Goal: Task Accomplishment & Management: Manage account settings

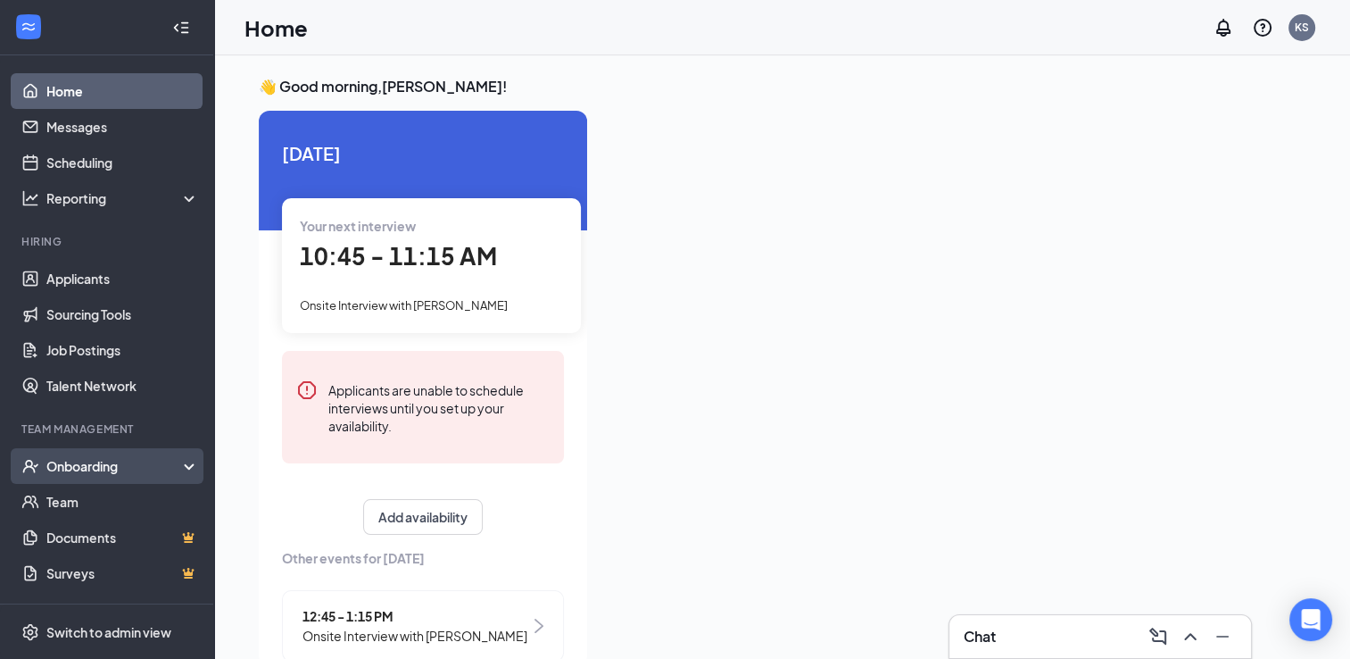
click at [86, 472] on div "Onboarding" at bounding box center [114, 466] width 137 height 18
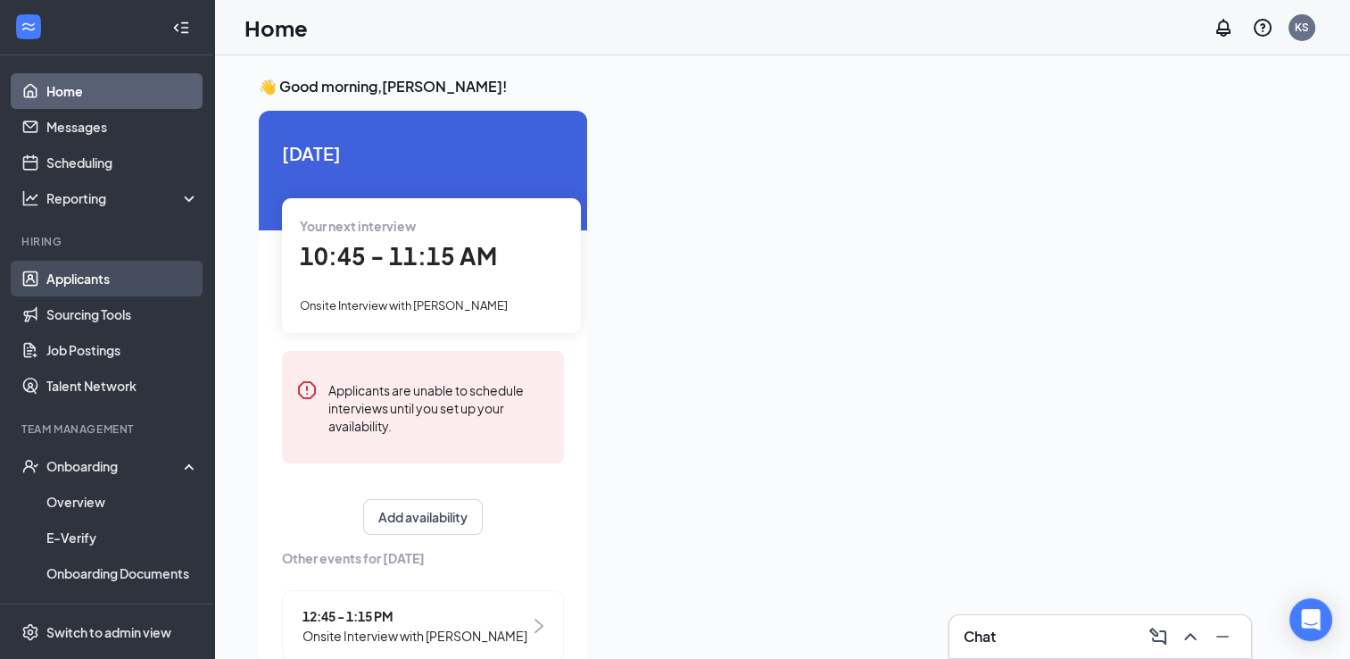
click at [79, 270] on link "Applicants" at bounding box center [122, 279] width 153 height 36
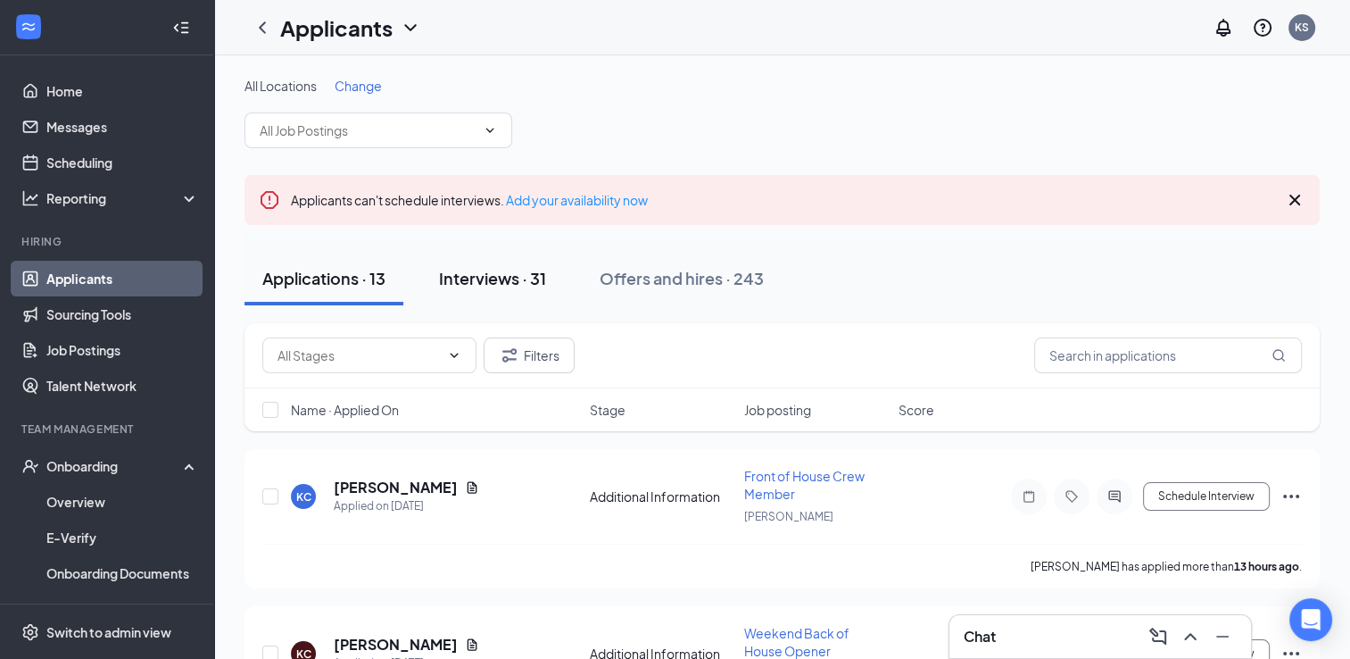
click at [483, 277] on div "Interviews · 31" at bounding box center [492, 278] width 107 height 22
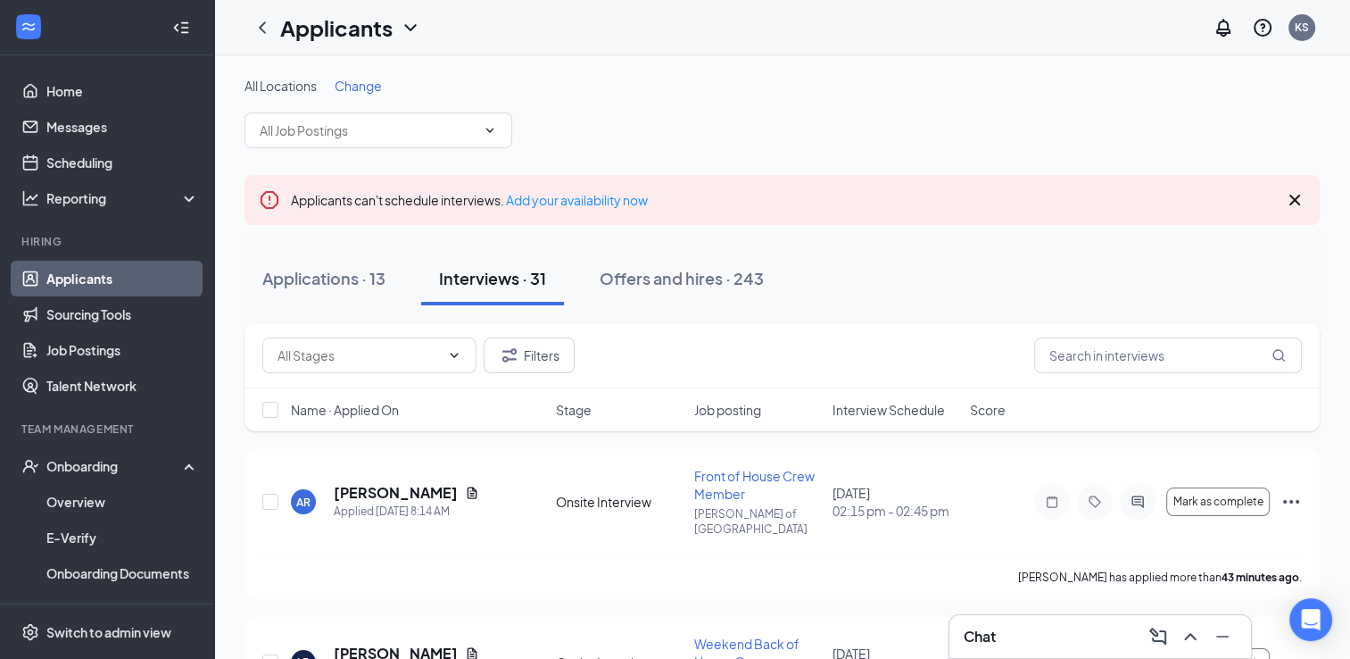
click at [350, 78] on span "Change" at bounding box center [358, 86] width 47 height 16
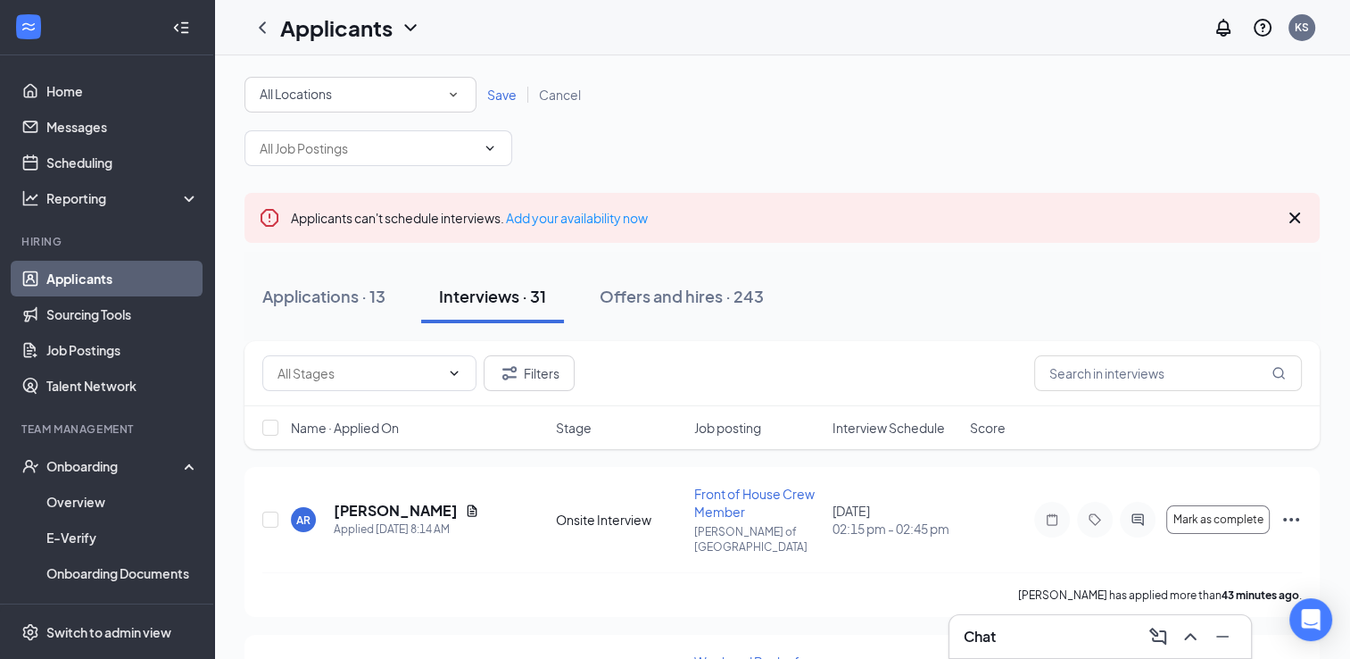
click at [407, 93] on div "All Locations" at bounding box center [361, 94] width 202 height 21
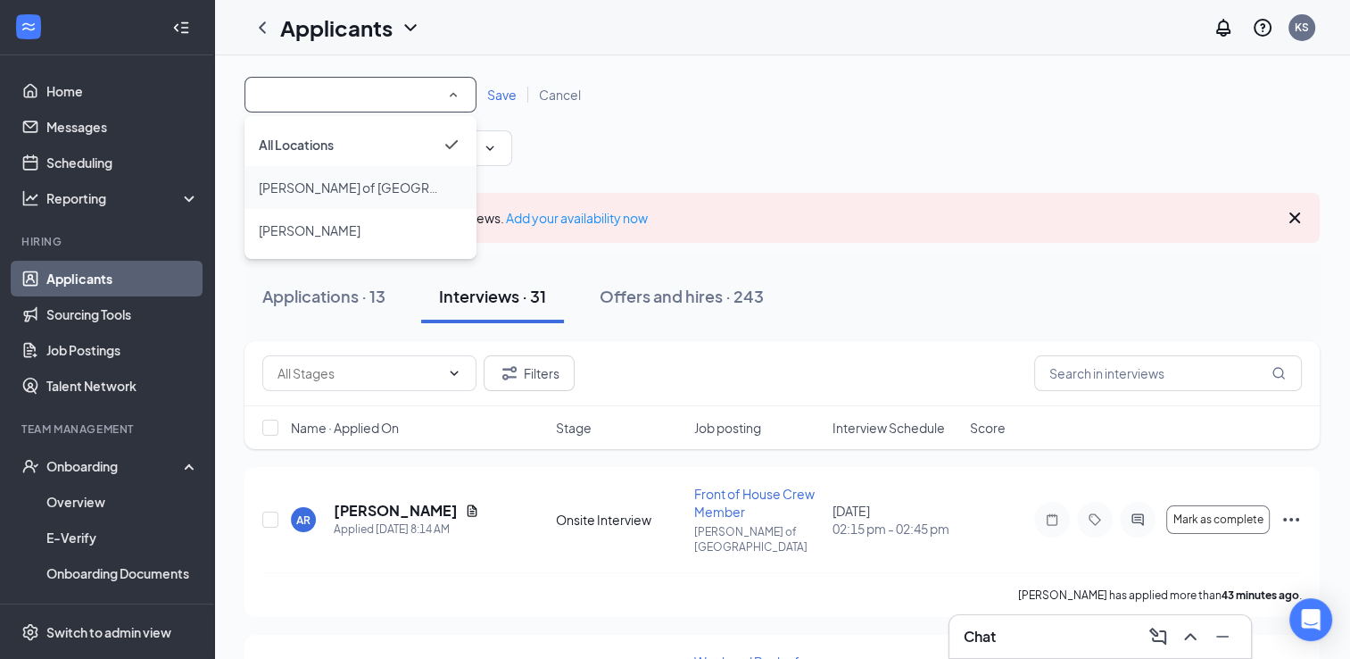
click at [357, 197] on span "[PERSON_NAME] of [GEOGRAPHIC_DATA]" at bounding box center [352, 187] width 187 height 21
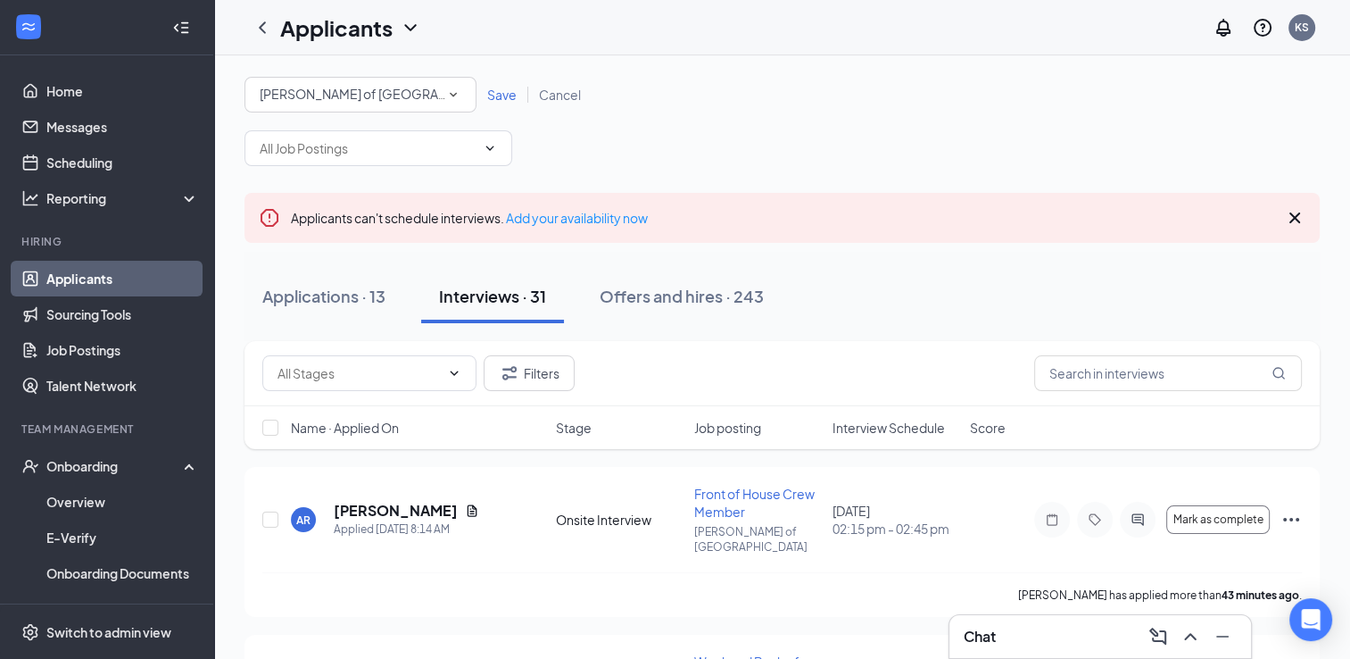
click at [503, 95] on span "Save" at bounding box center [501, 95] width 29 height 16
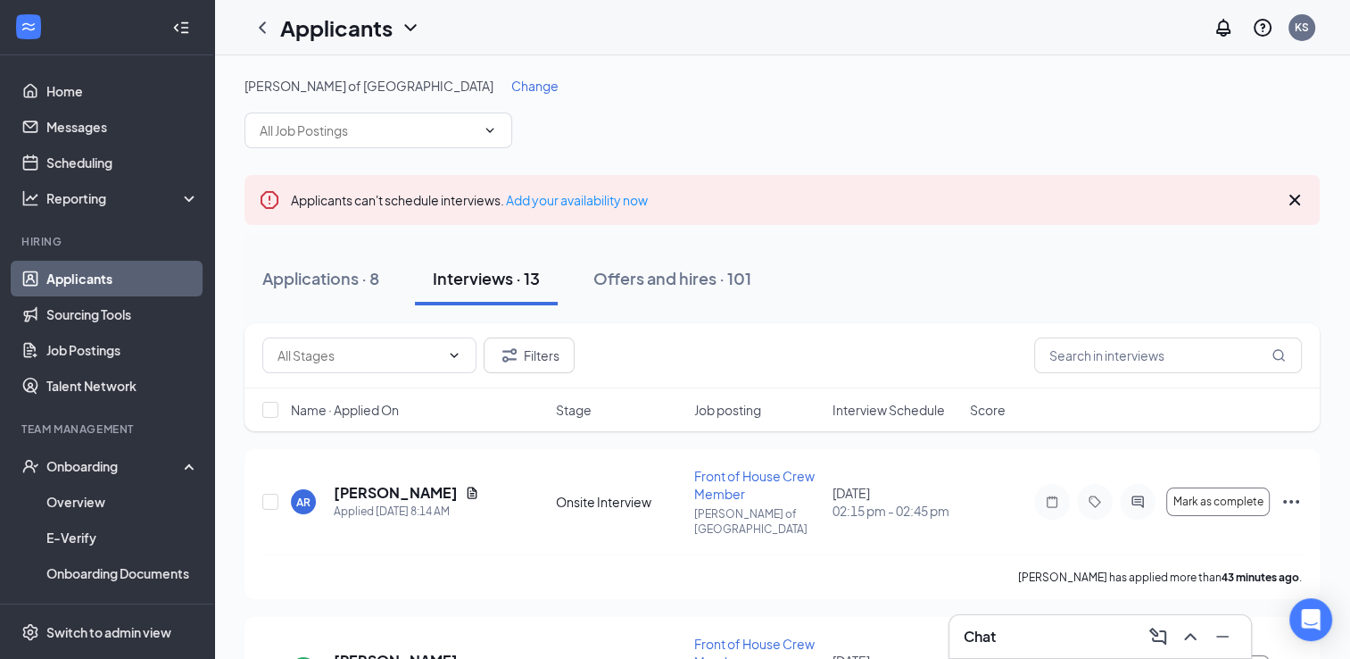
click at [882, 420] on div "Name · Applied On Stage Job posting Interview Schedule Score" at bounding box center [782, 409] width 1075 height 43
click at [875, 402] on span "Interview Schedule" at bounding box center [888, 410] width 112 height 18
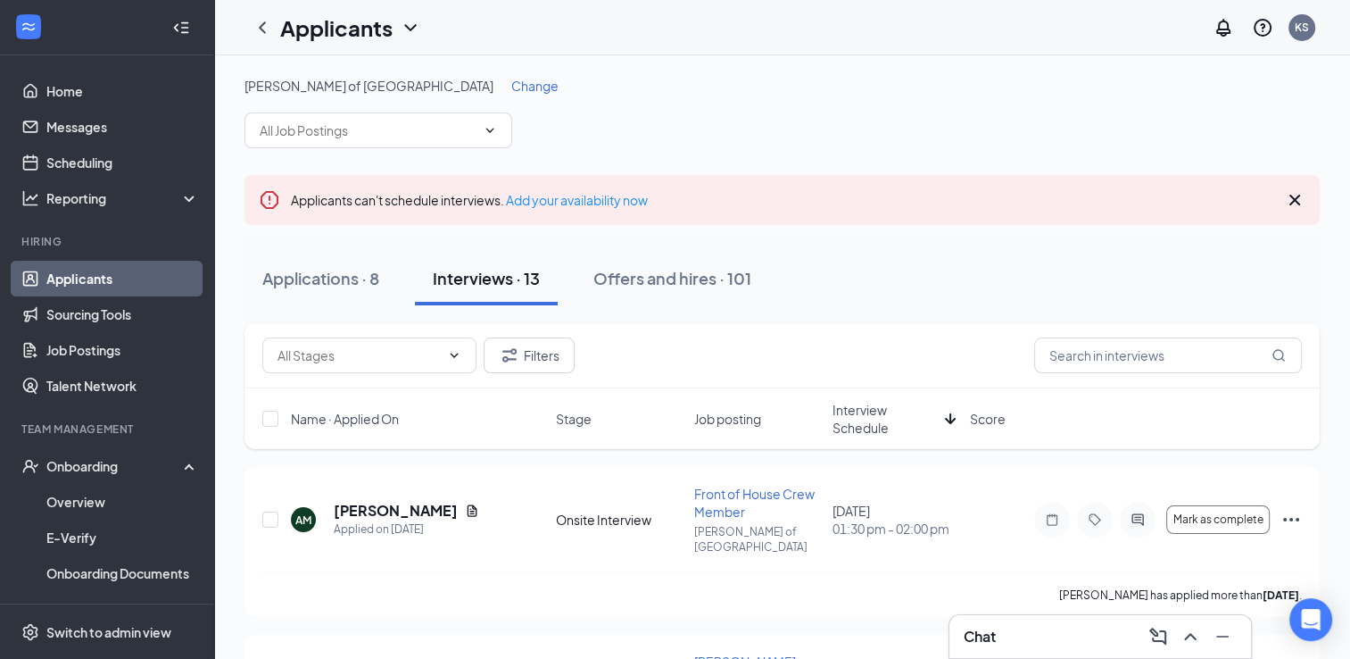
click at [875, 402] on span "Interview Schedule" at bounding box center [885, 419] width 106 height 36
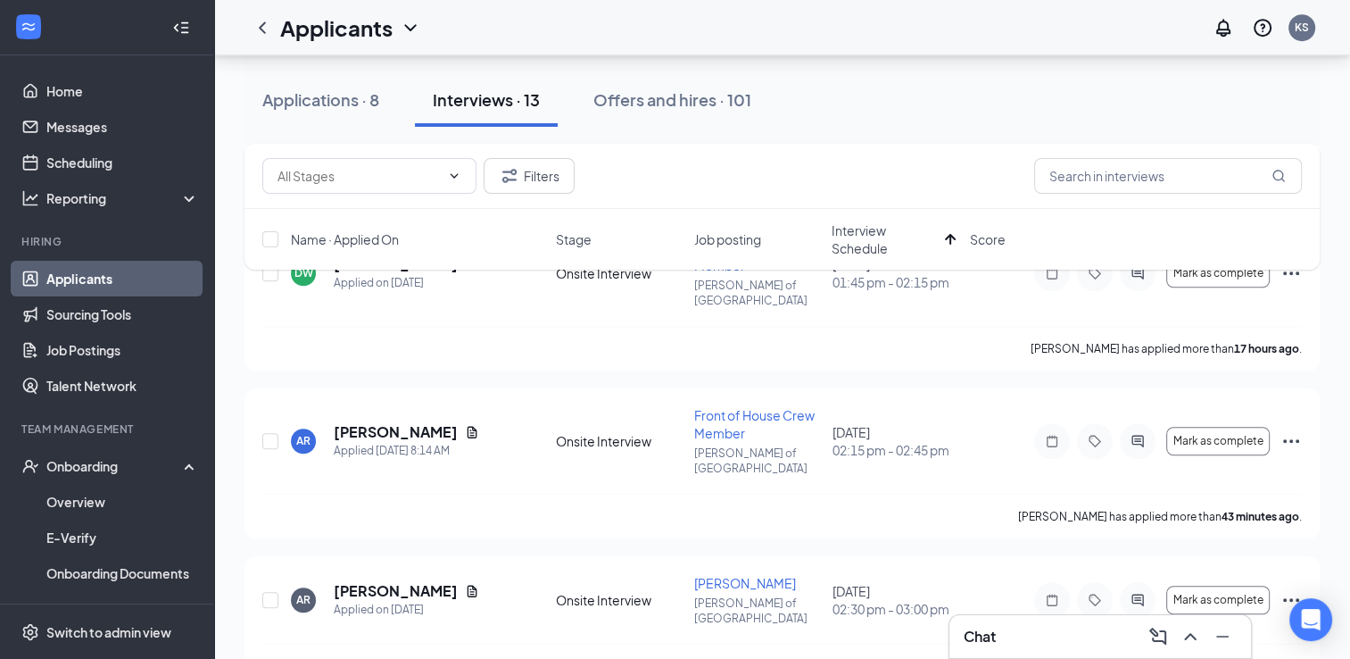
scroll to position [1267, 0]
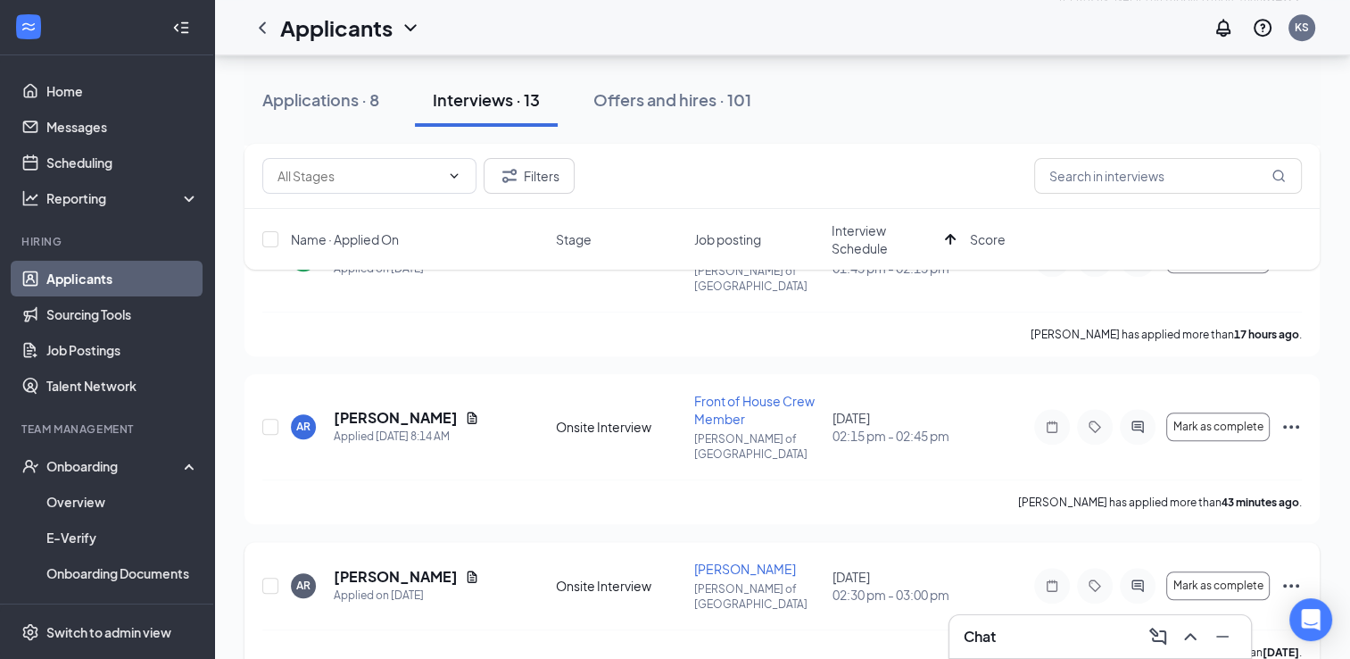
click at [1295, 575] on icon "Ellipses" at bounding box center [1291, 585] width 21 height 21
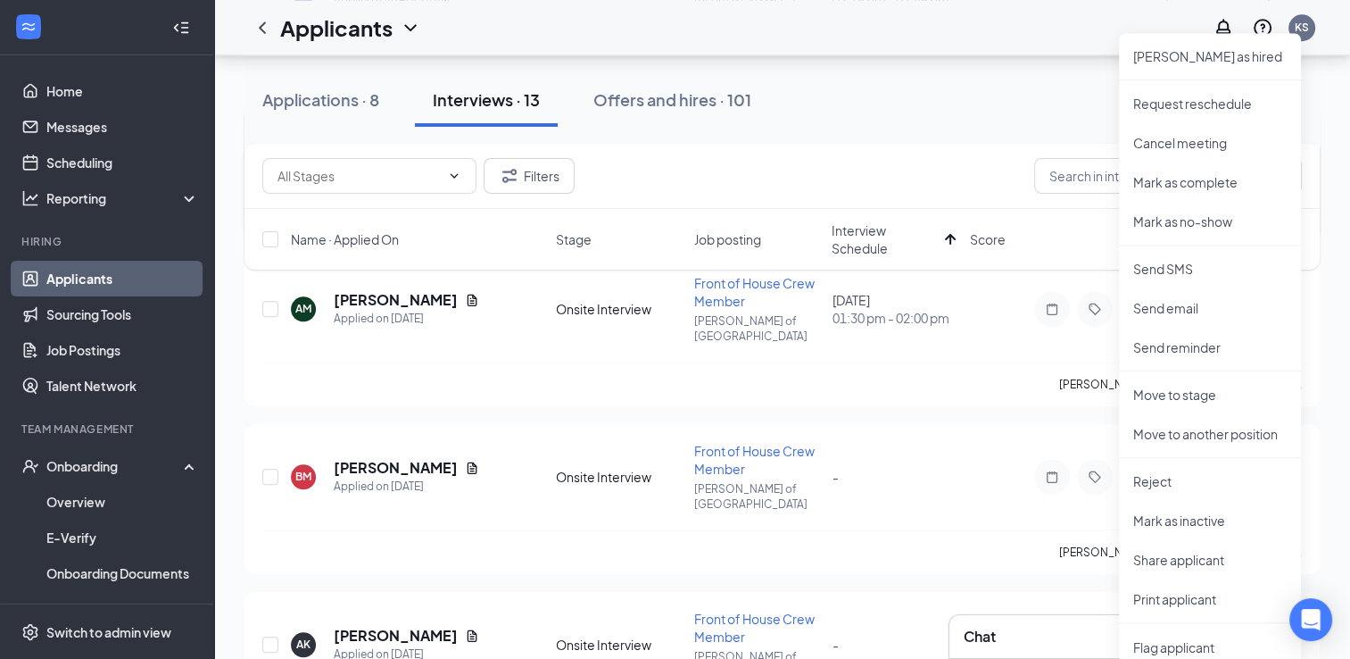
scroll to position [1706, 0]
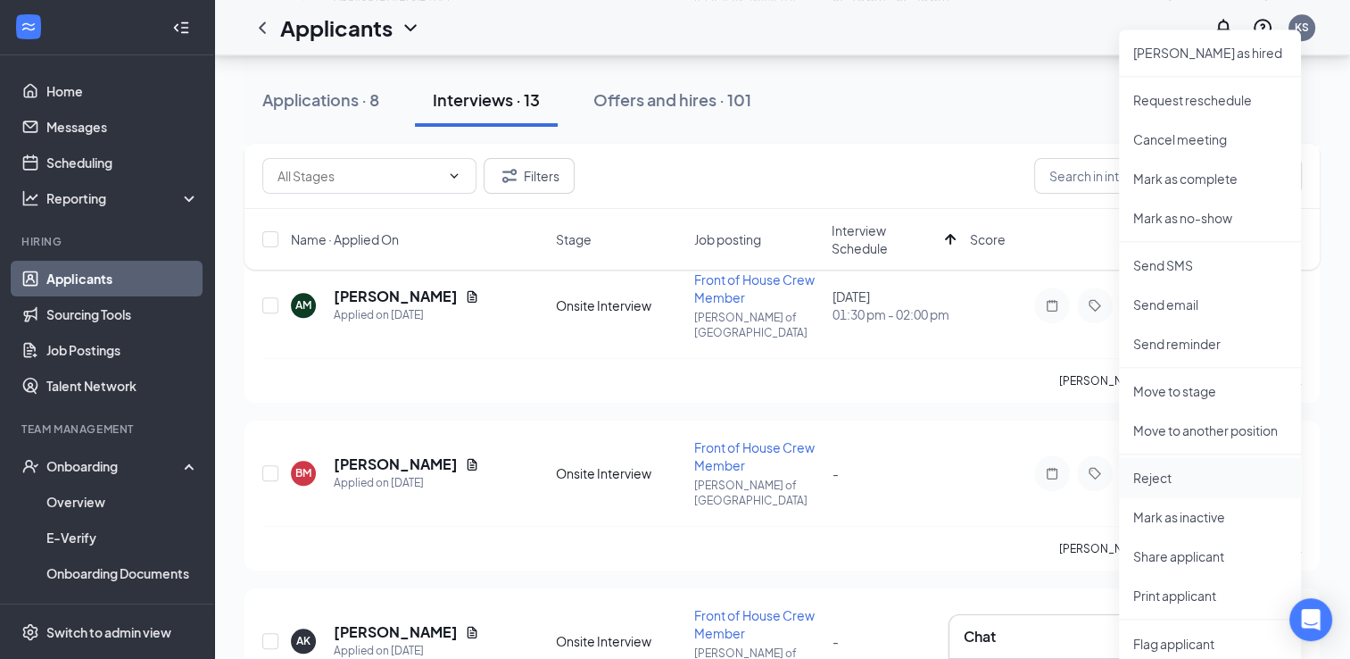
click at [1167, 484] on p "Reject" at bounding box center [1210, 478] width 154 height 18
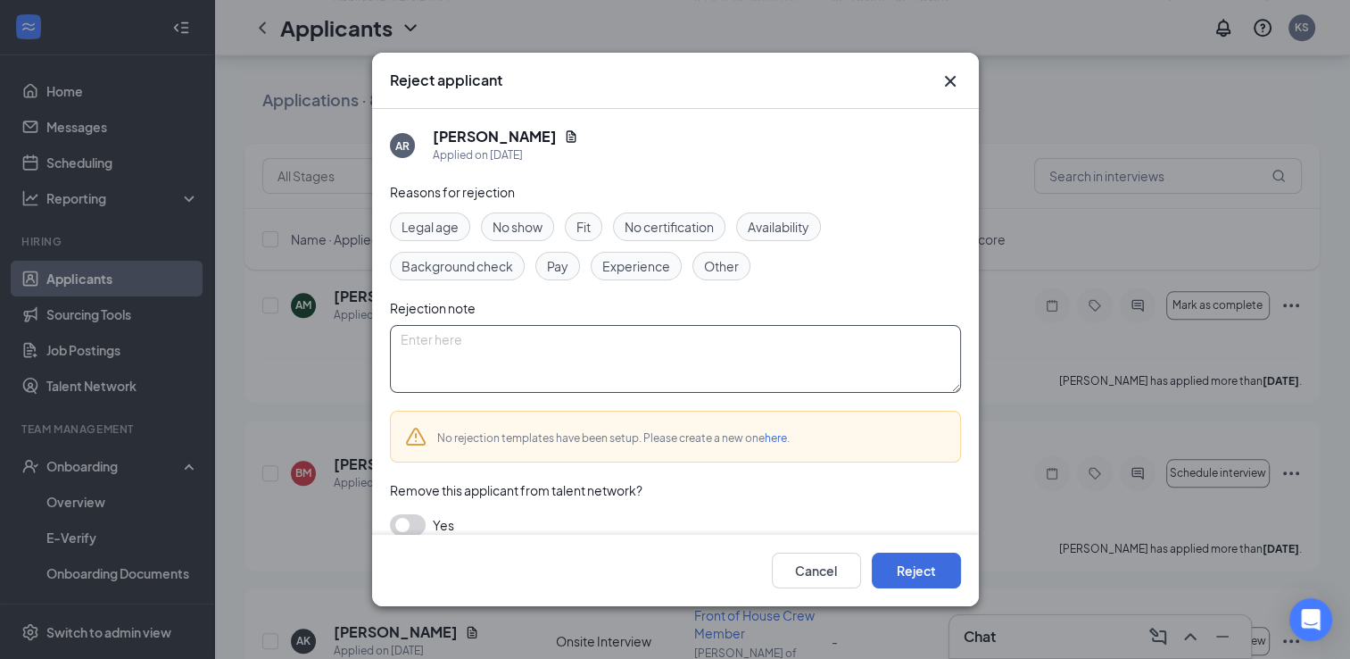
click at [579, 338] on textarea at bounding box center [675, 359] width 571 height 68
type textarea "Duplicate application"
click at [903, 570] on button "Reject" at bounding box center [916, 570] width 89 height 36
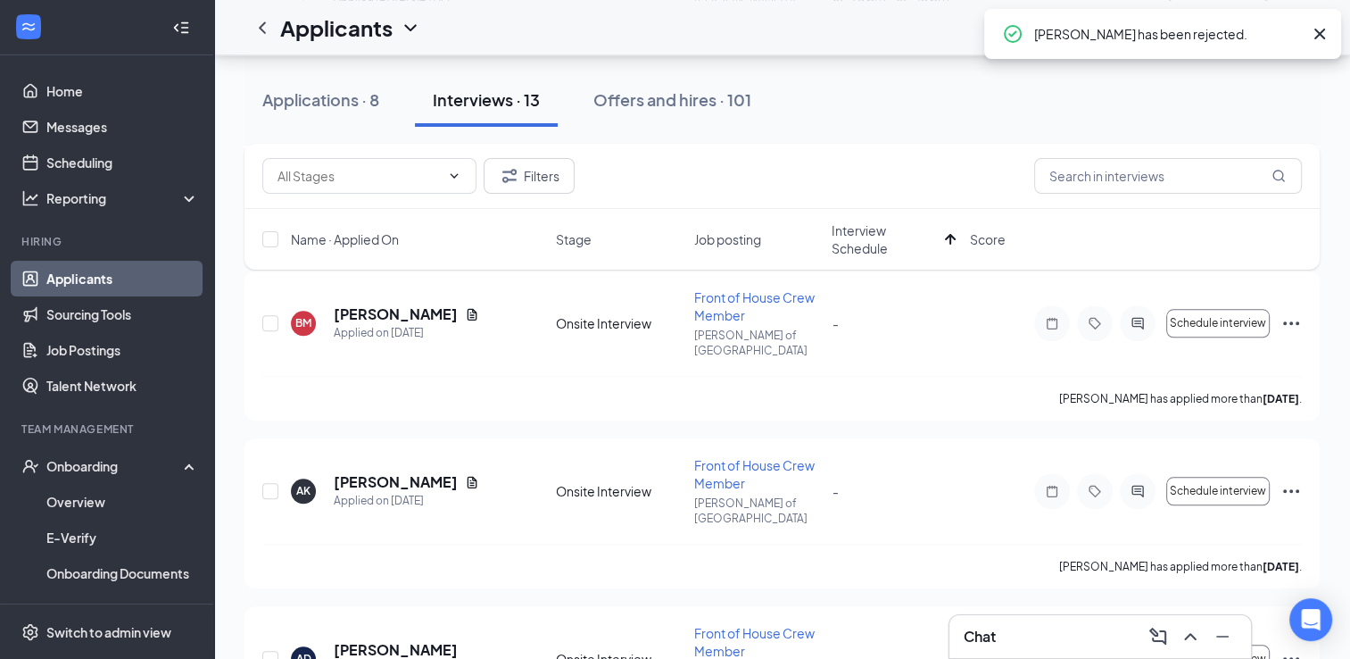
click at [1069, 635] on div "Chat" at bounding box center [1100, 636] width 273 height 29
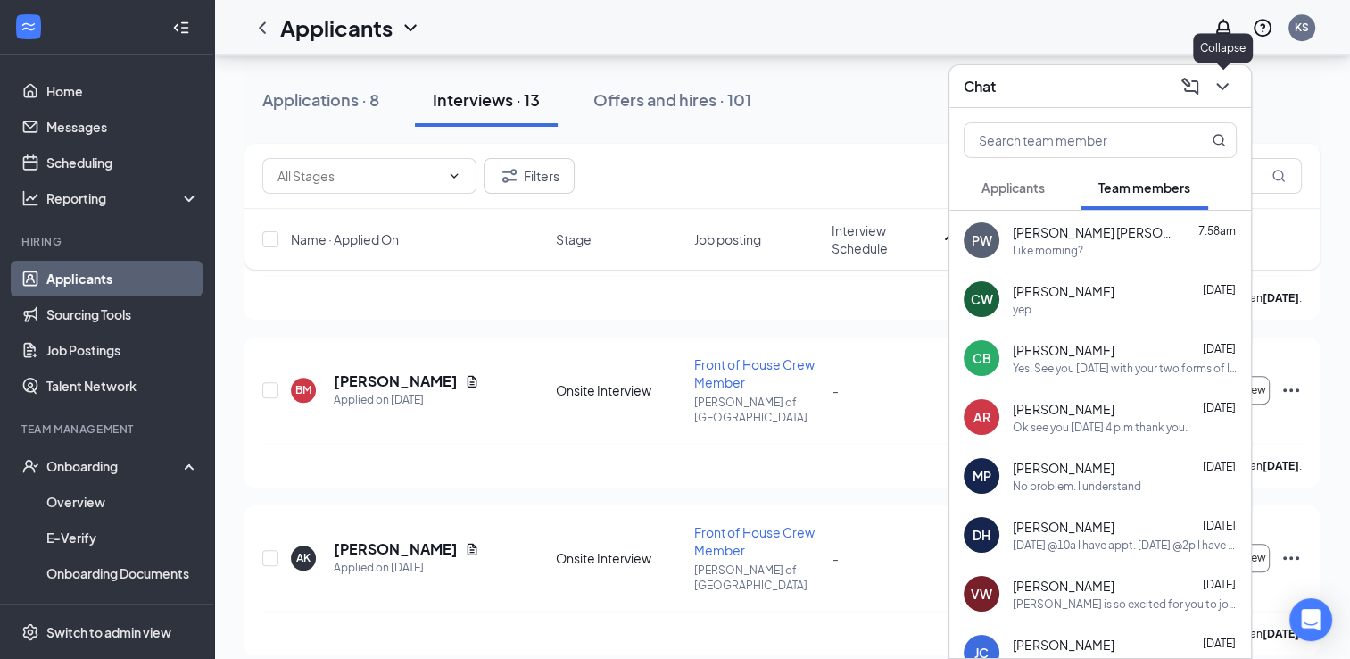
click at [1224, 95] on icon "ChevronDown" at bounding box center [1222, 86] width 21 height 21
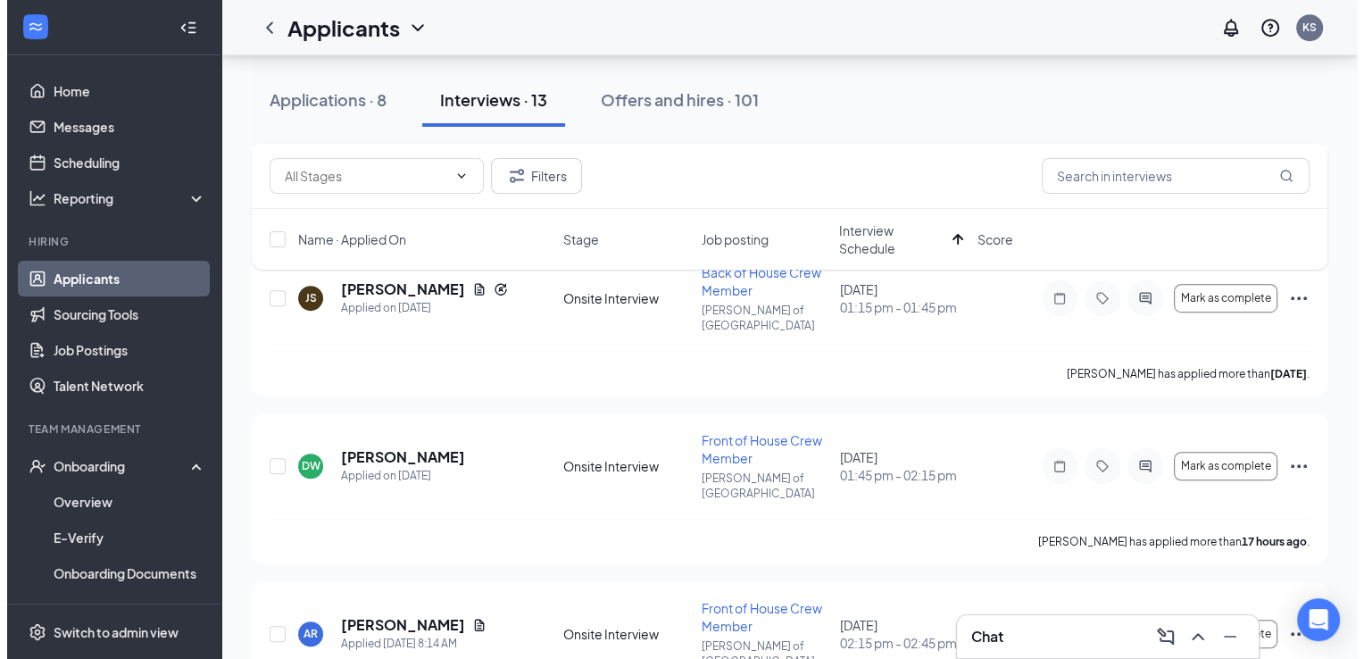
scroll to position [1059, 0]
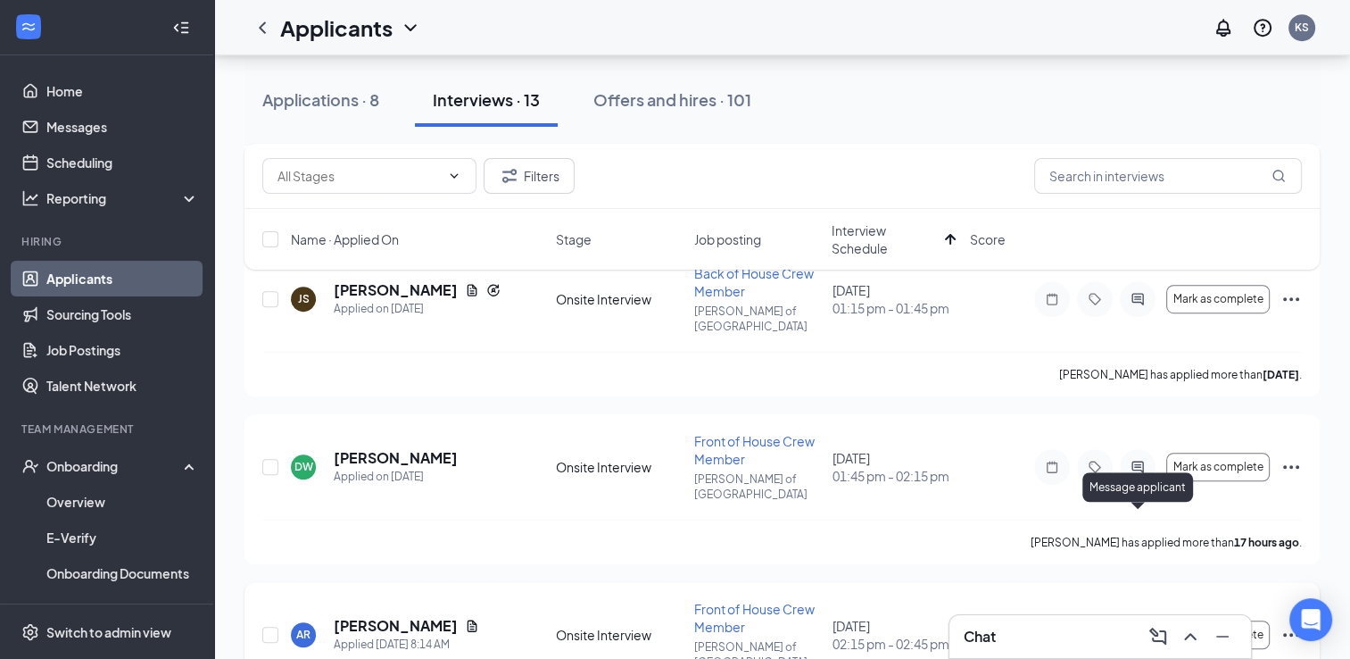
click at [1137, 628] on icon "ActiveChat" at bounding box center [1138, 634] width 12 height 12
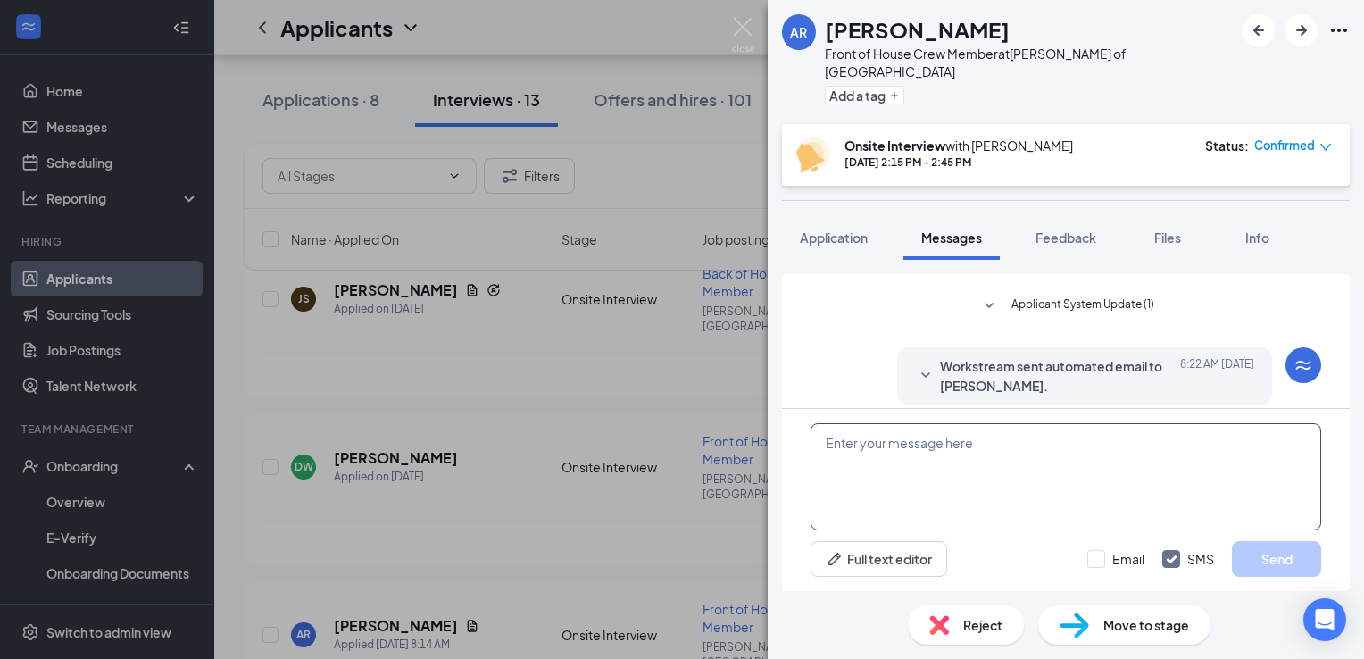
scroll to position [421, 0]
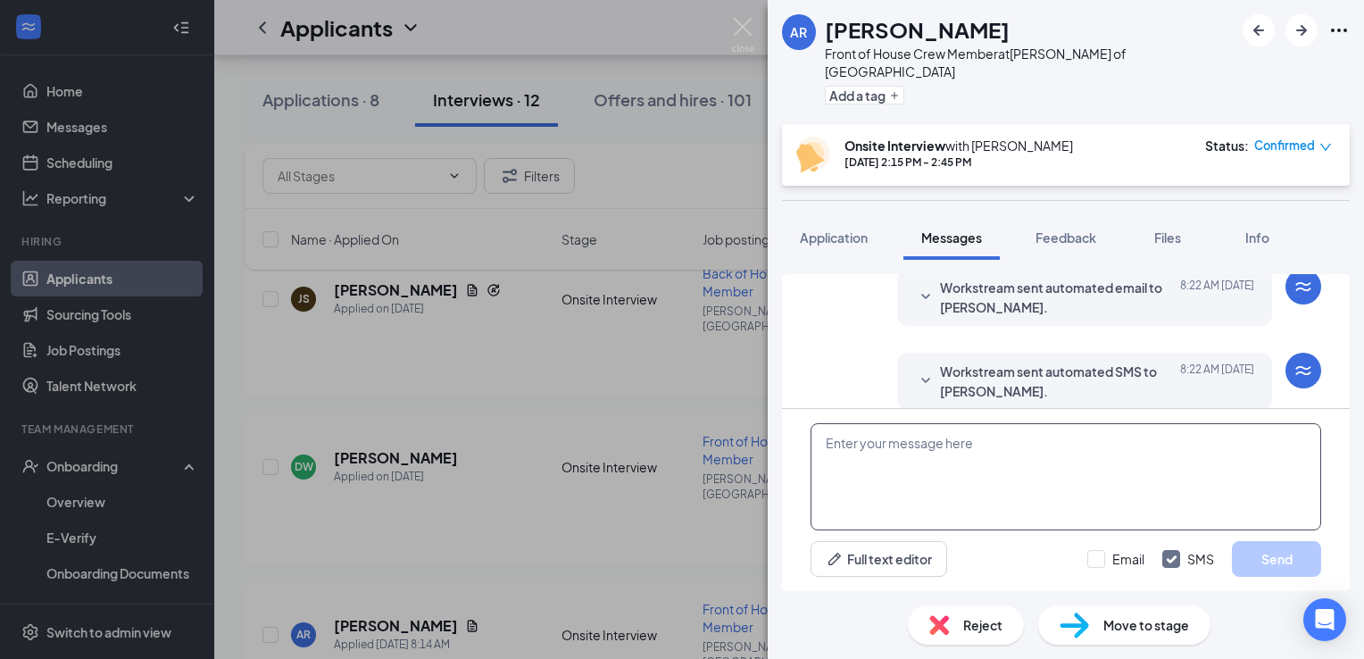
click at [964, 457] on textarea at bounding box center [1065, 476] width 511 height 107
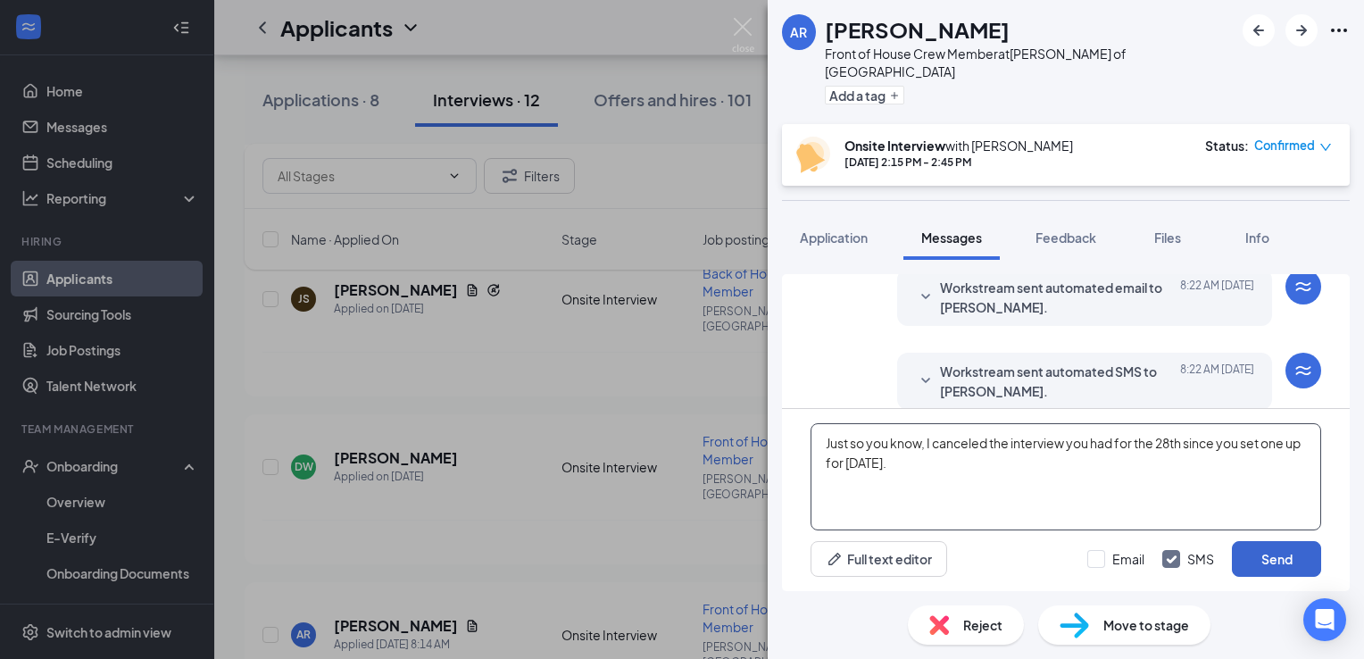
type textarea "Just so you know, I canceled the interview you had for the 28th since you set o…"
click at [1280, 555] on button "Send" at bounding box center [1276, 559] width 89 height 36
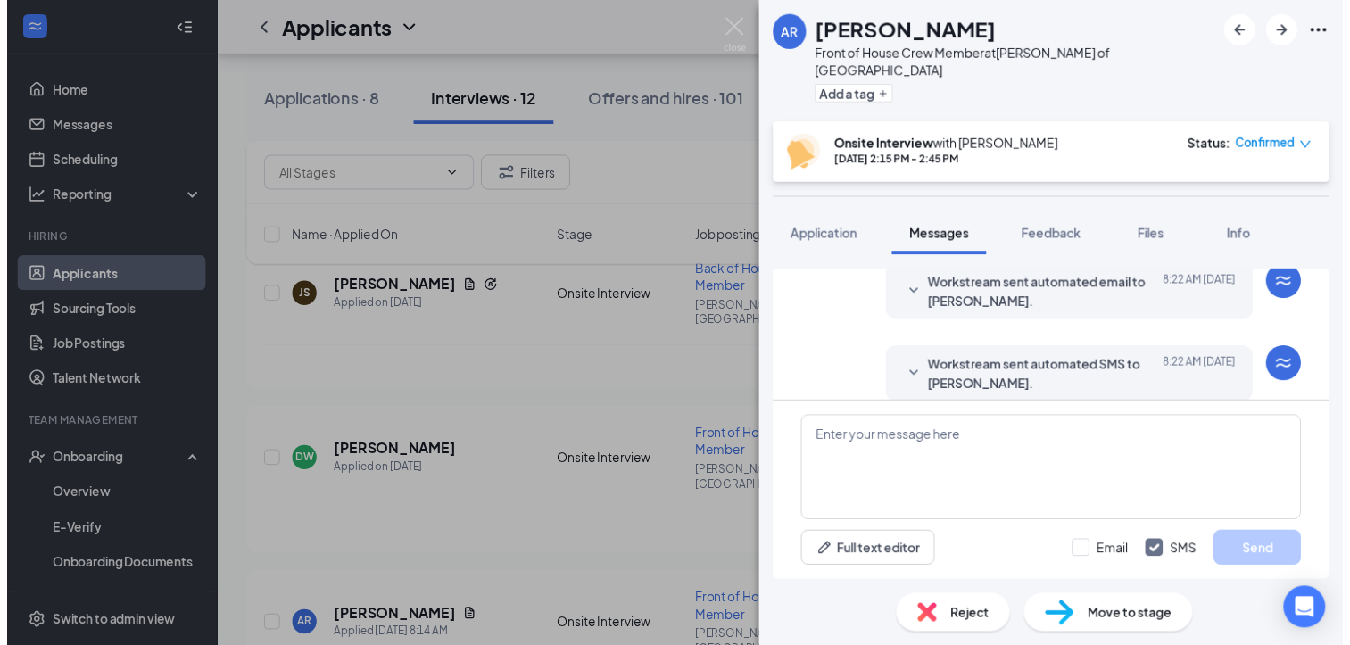
scroll to position [556, 0]
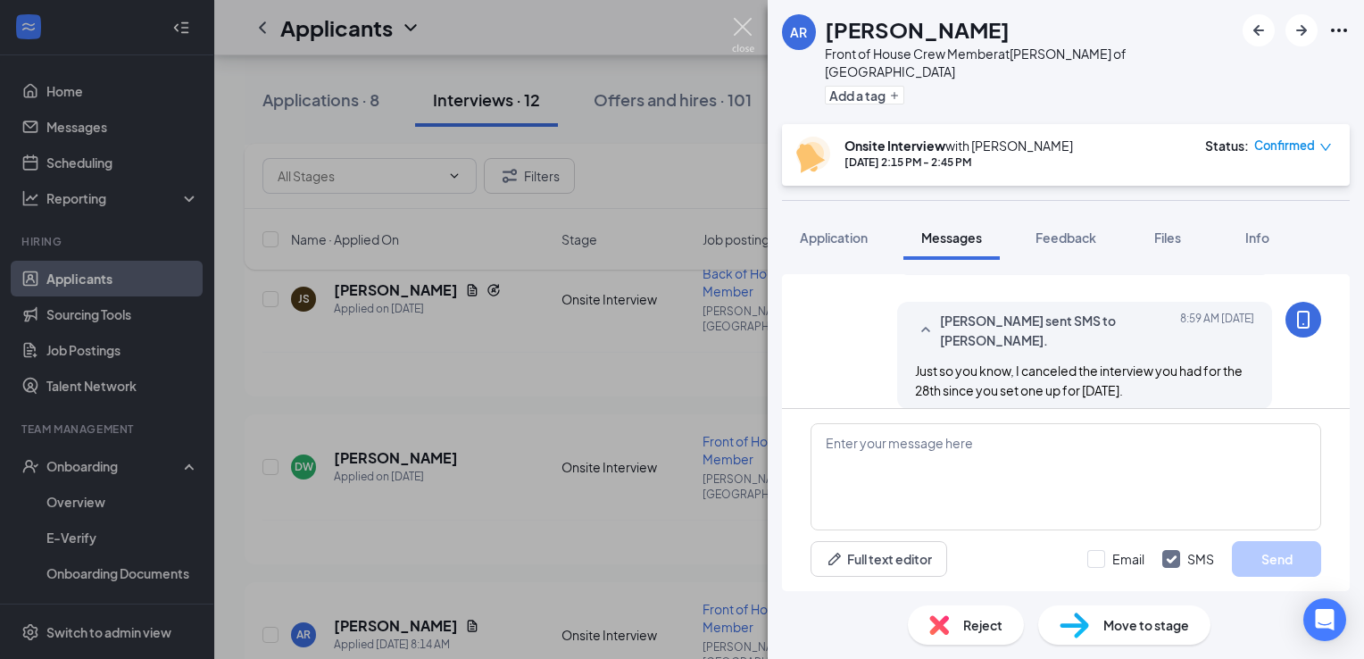
click at [749, 28] on img at bounding box center [743, 35] width 22 height 35
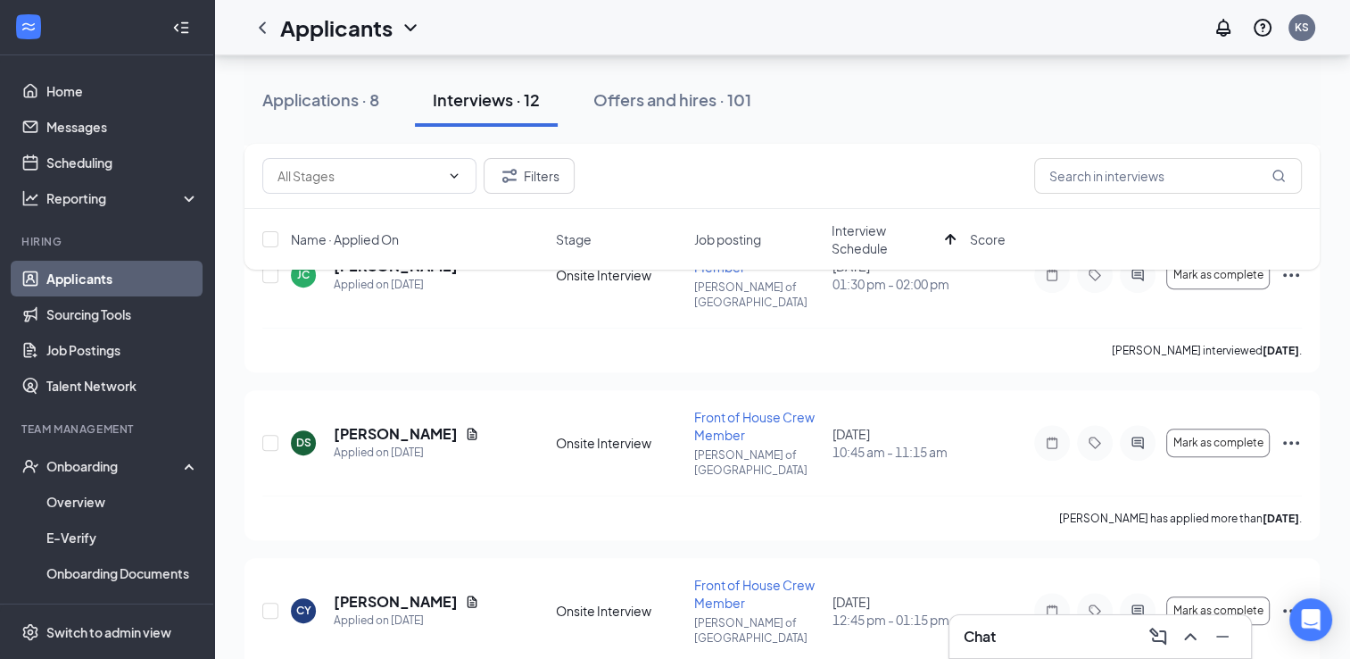
scroll to position [579, 0]
click at [1292, 433] on icon "Ellipses" at bounding box center [1291, 443] width 21 height 21
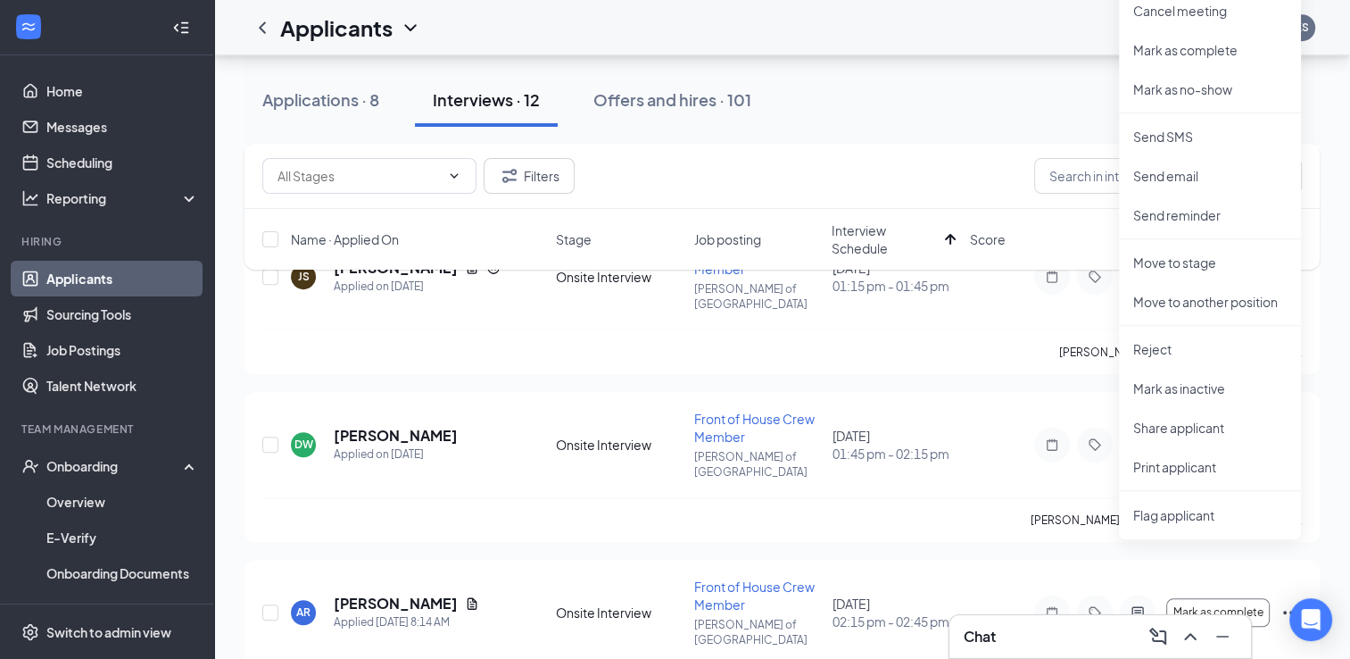
scroll to position [1080, 0]
click at [1172, 474] on p "Print applicant" at bounding box center [1210, 469] width 154 height 18
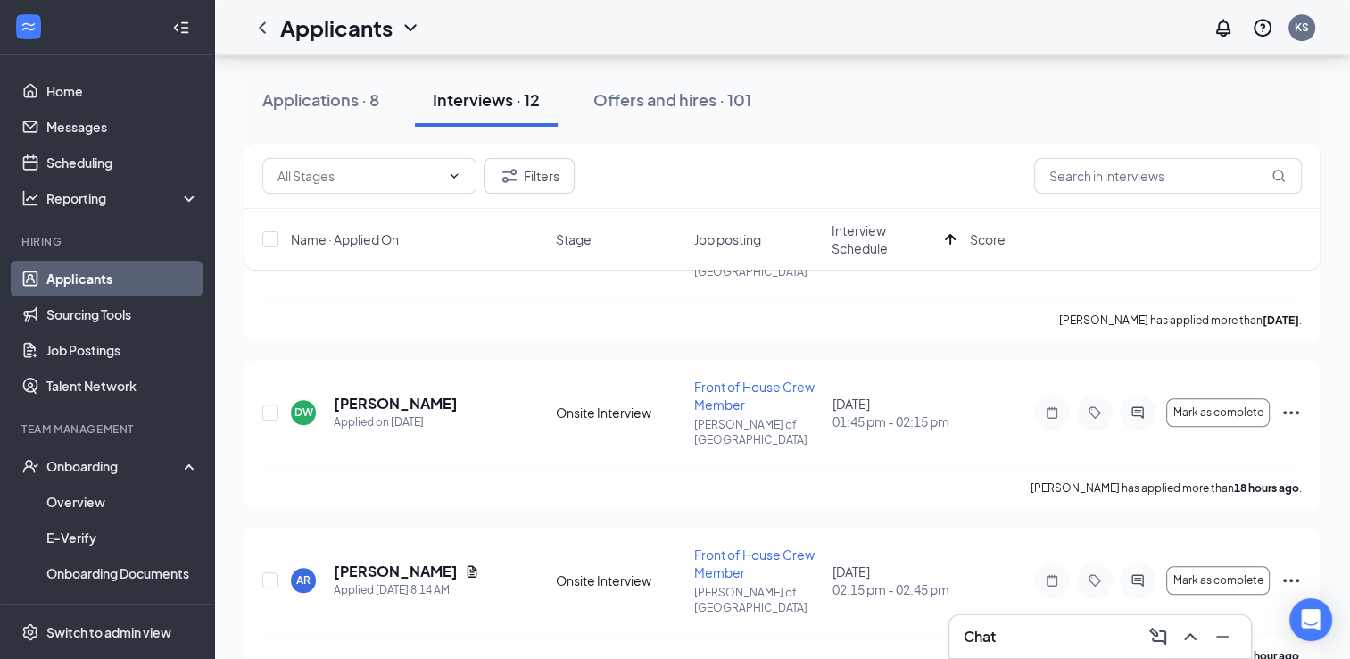
scroll to position [1140, 0]
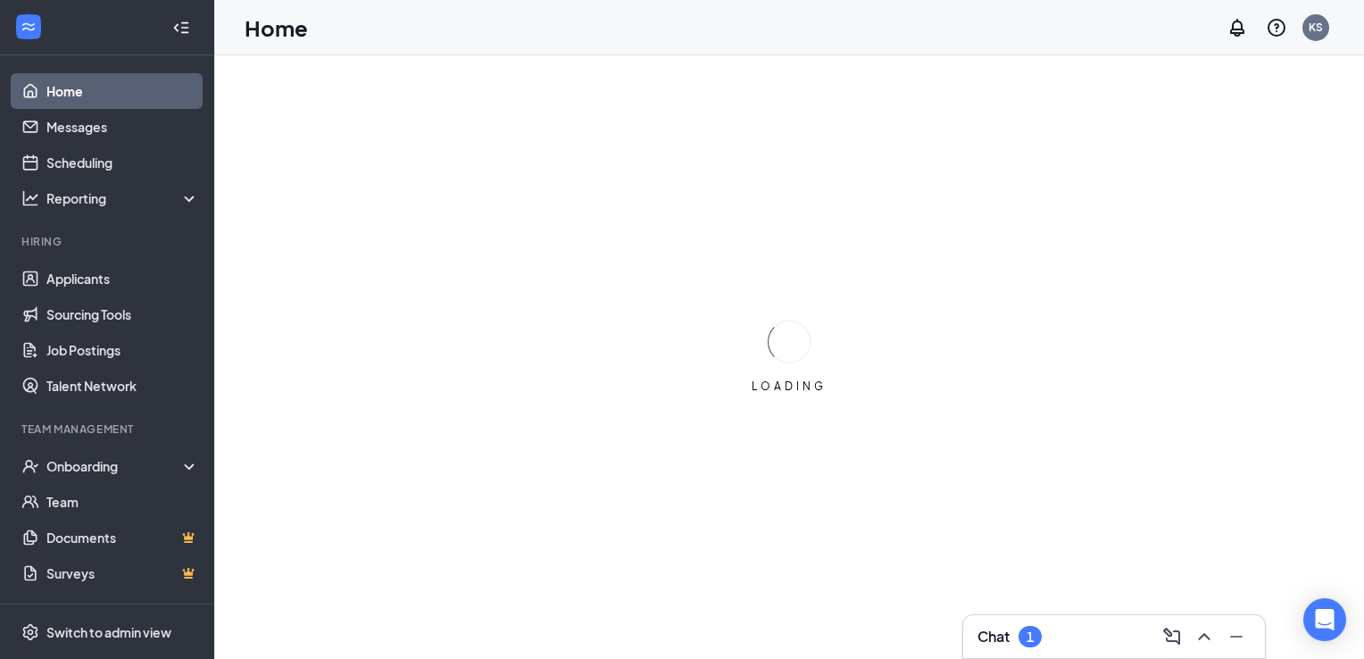
click at [1030, 649] on div "Chat 1" at bounding box center [1113, 636] width 273 height 29
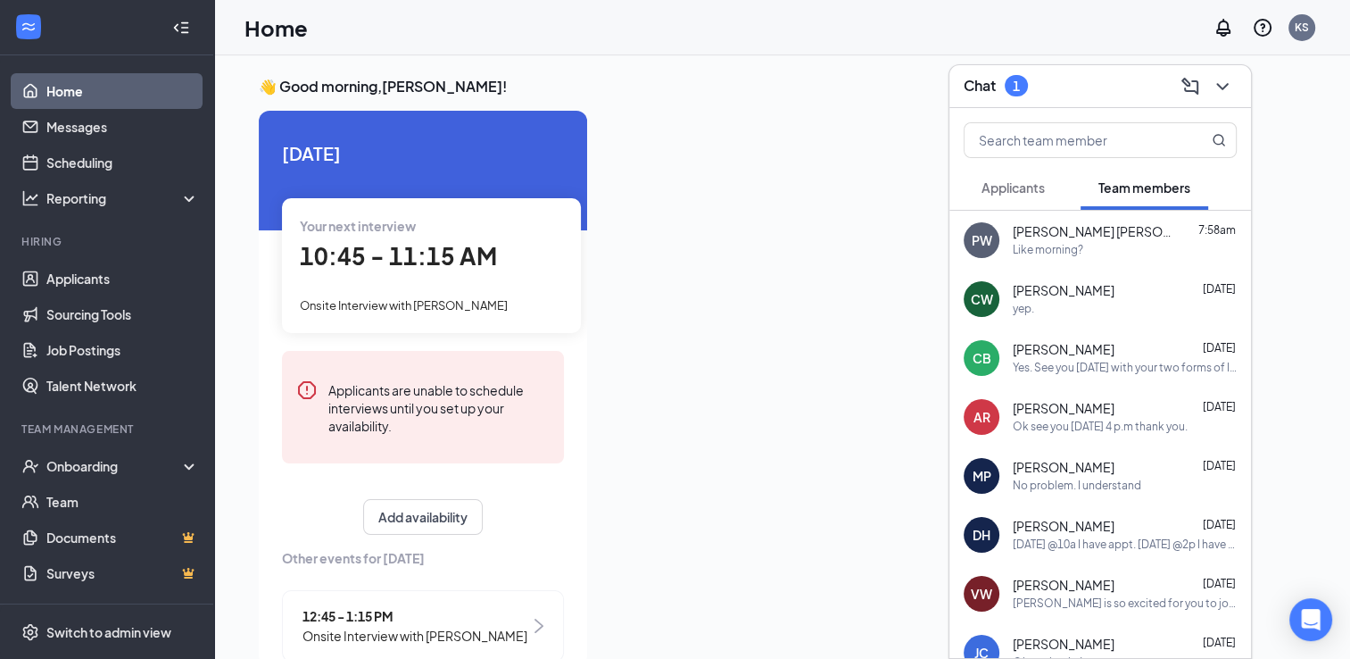
click at [1010, 198] on button "Applicants" at bounding box center [1013, 187] width 99 height 45
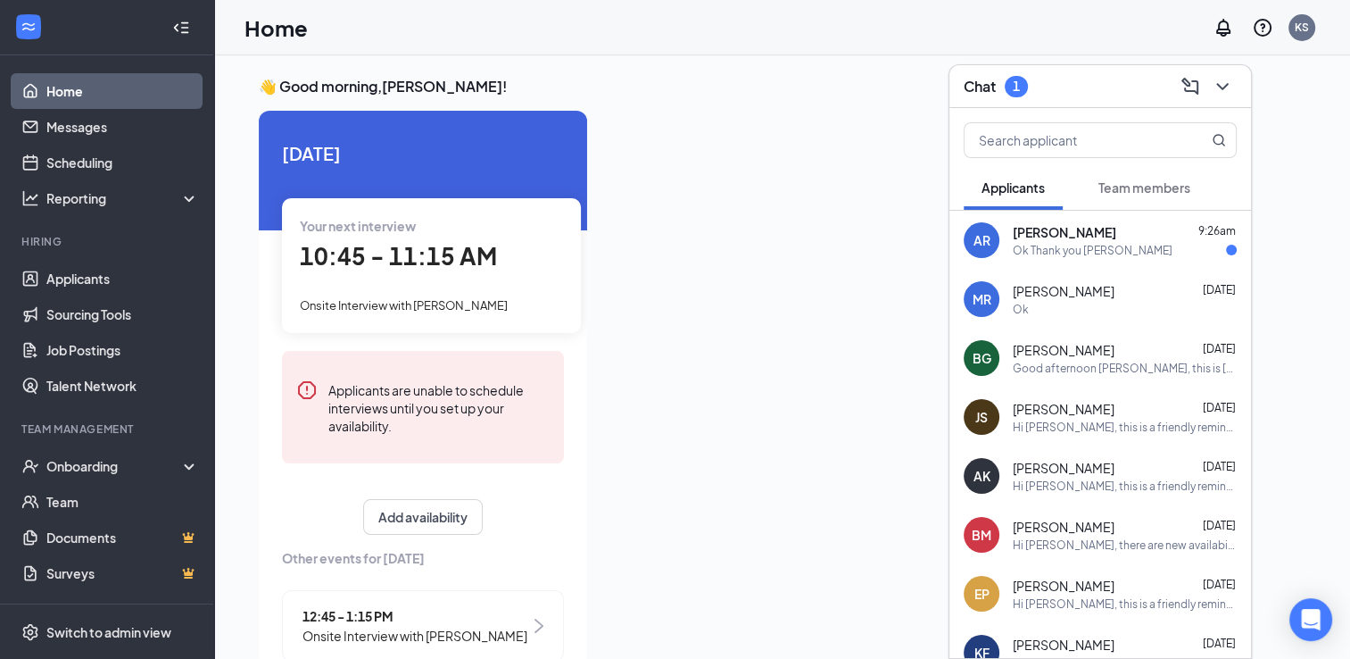
click at [1045, 246] on div "Ok Thank you hun" at bounding box center [1093, 250] width 160 height 15
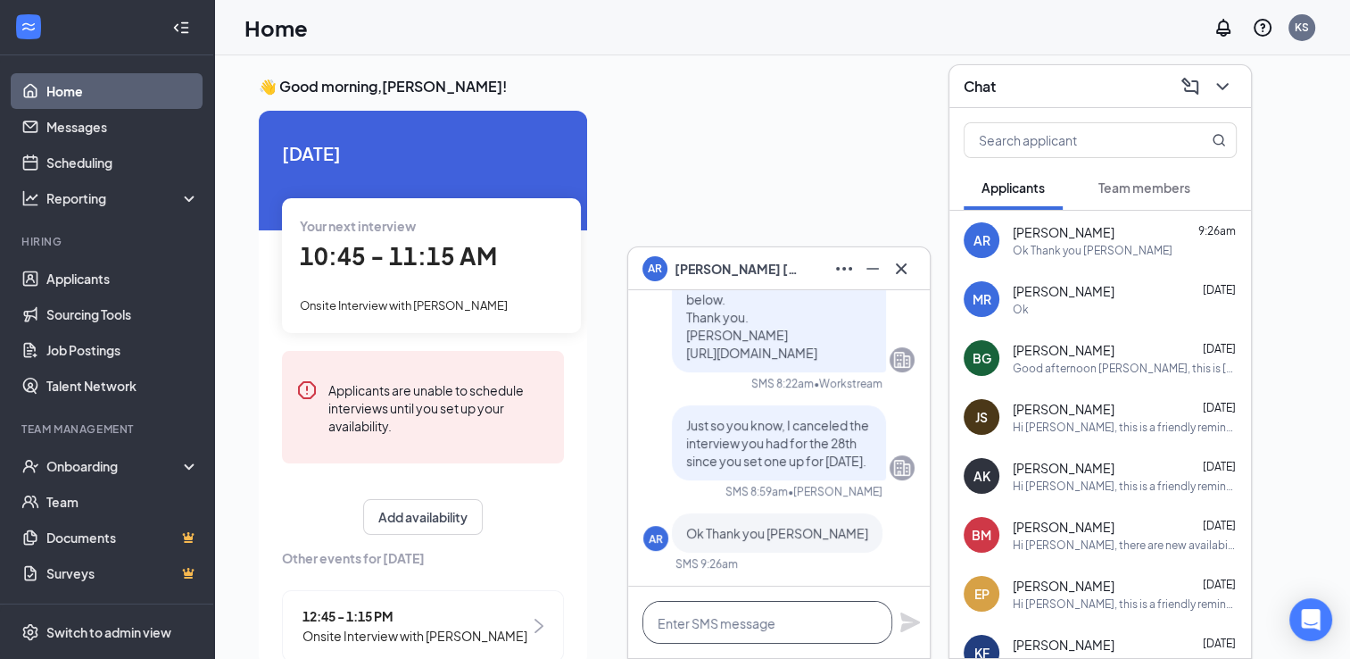
click at [764, 633] on textarea at bounding box center [768, 622] width 250 height 43
